Goal: Find specific page/section: Find specific page/section

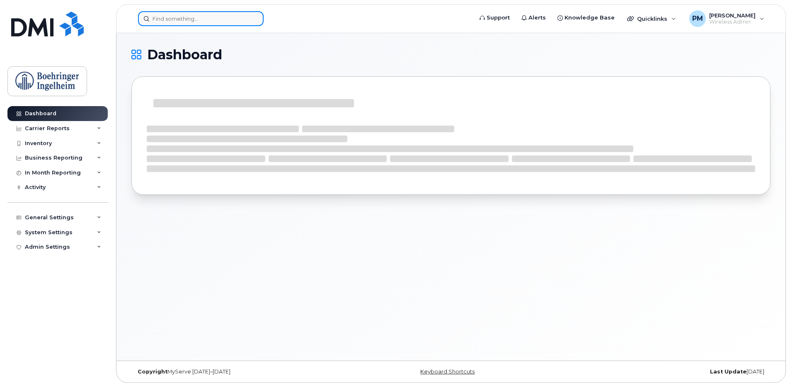
click at [173, 17] on input at bounding box center [201, 18] width 126 height 15
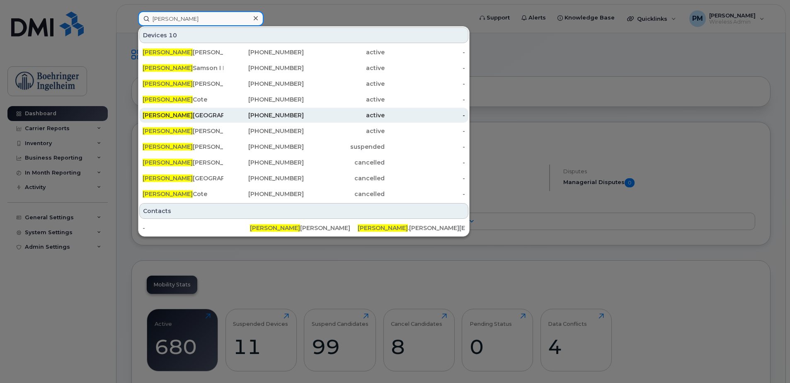
type input "caroline"
click at [191, 117] on div "Caroline Pisapio" at bounding box center [183, 115] width 81 height 8
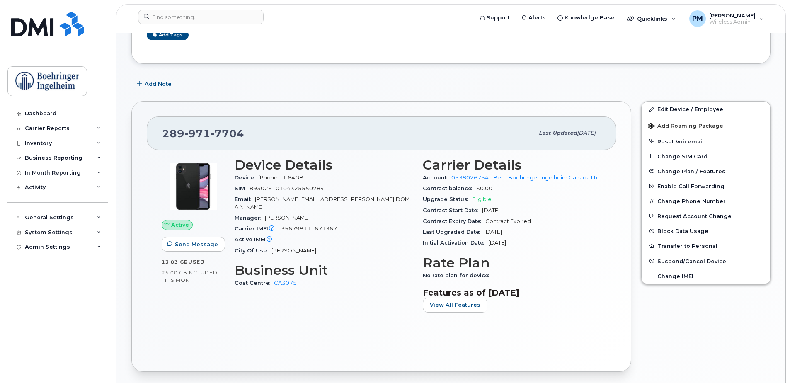
scroll to position [166, 0]
